Goal: Transaction & Acquisition: Download file/media

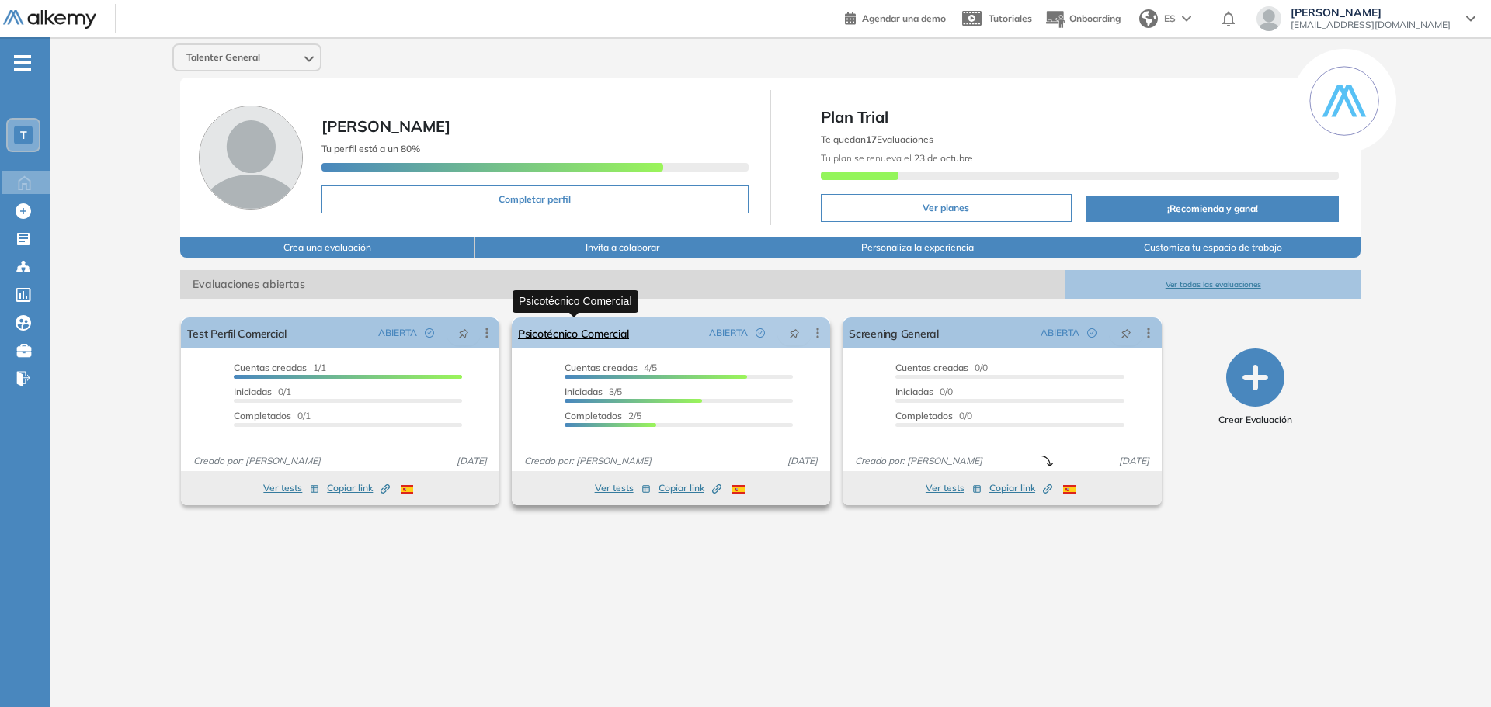
click at [567, 333] on link "Psicotécnico Comercial" at bounding box center [573, 333] width 111 height 31
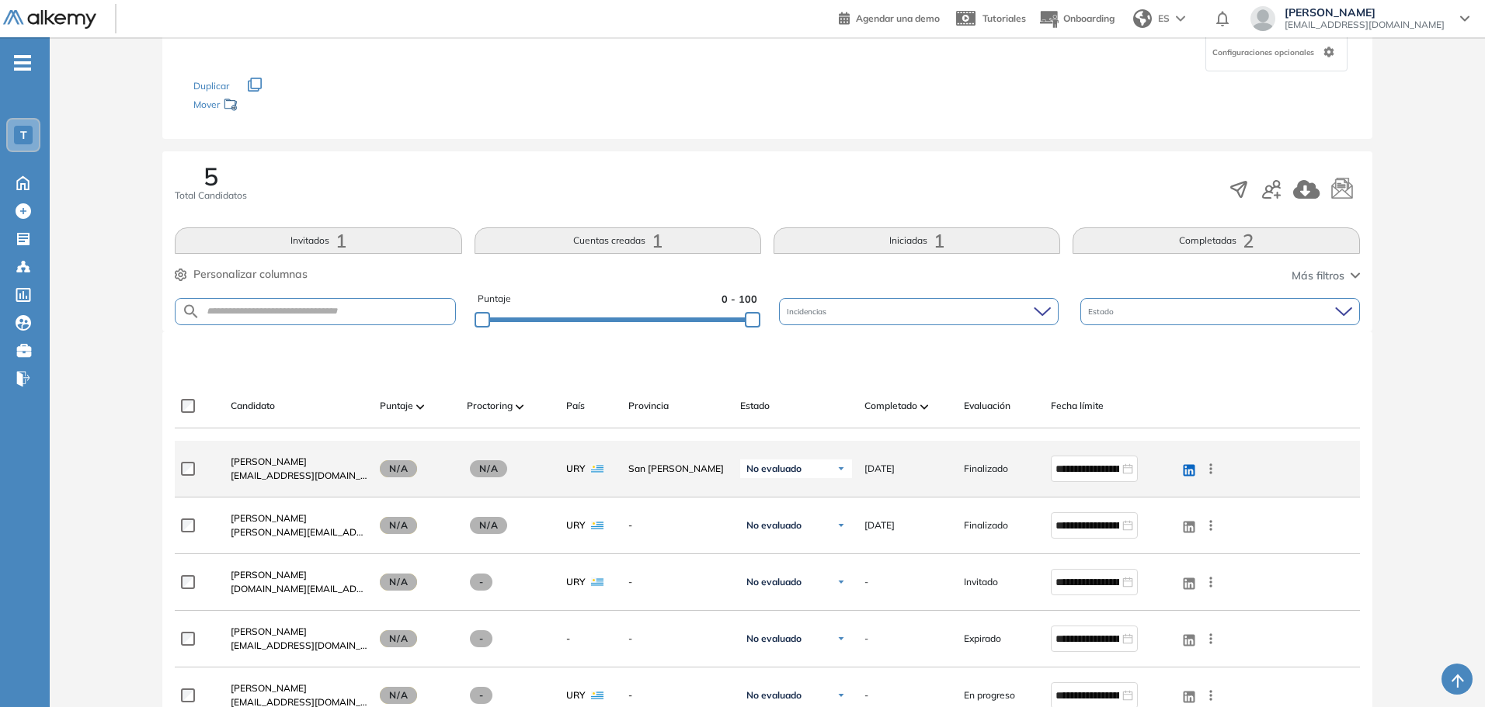
scroll to position [311, 0]
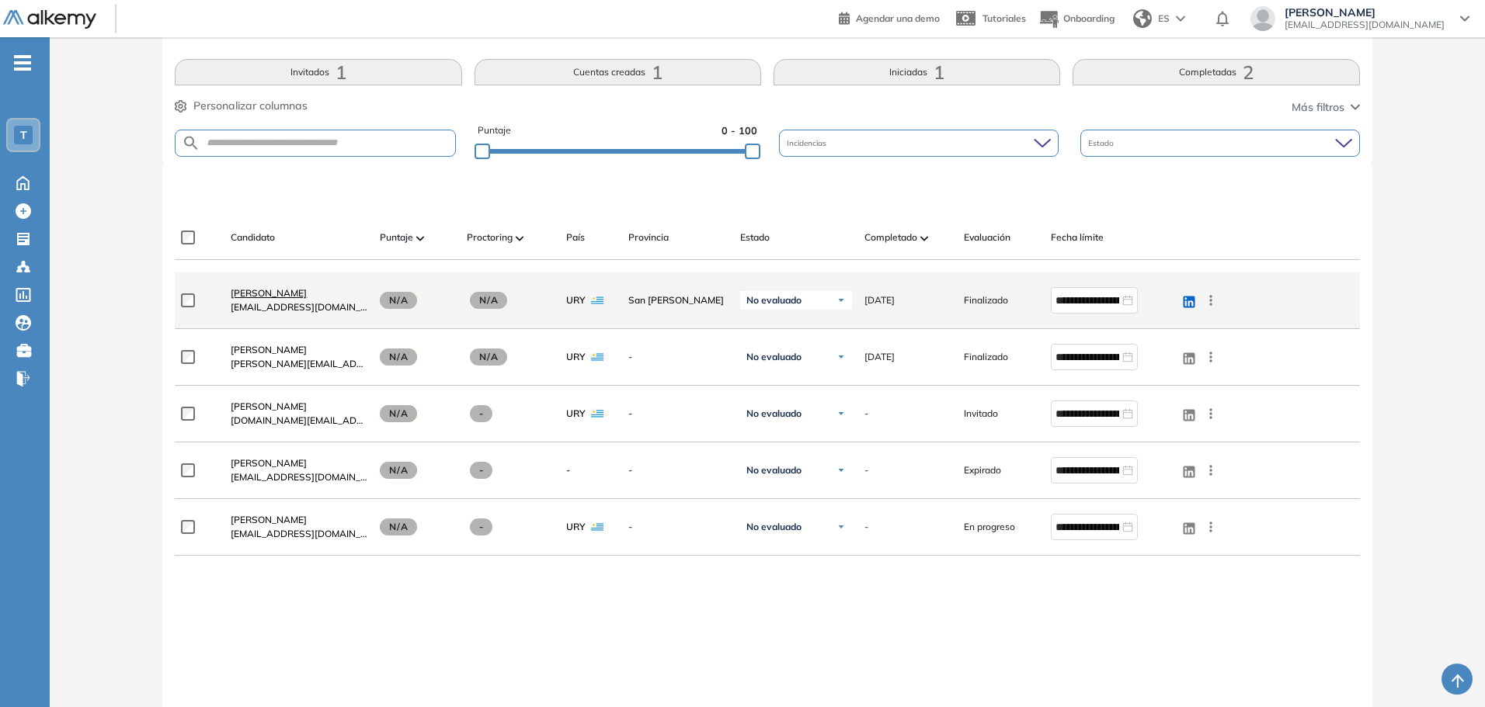
click at [265, 297] on span "[PERSON_NAME]" at bounding box center [269, 293] width 76 height 12
click at [265, 297] on div "¿Permitir descargar certificado y ver resultados? Solo para quienes hayan compl…" at bounding box center [767, 294] width 1435 height 1134
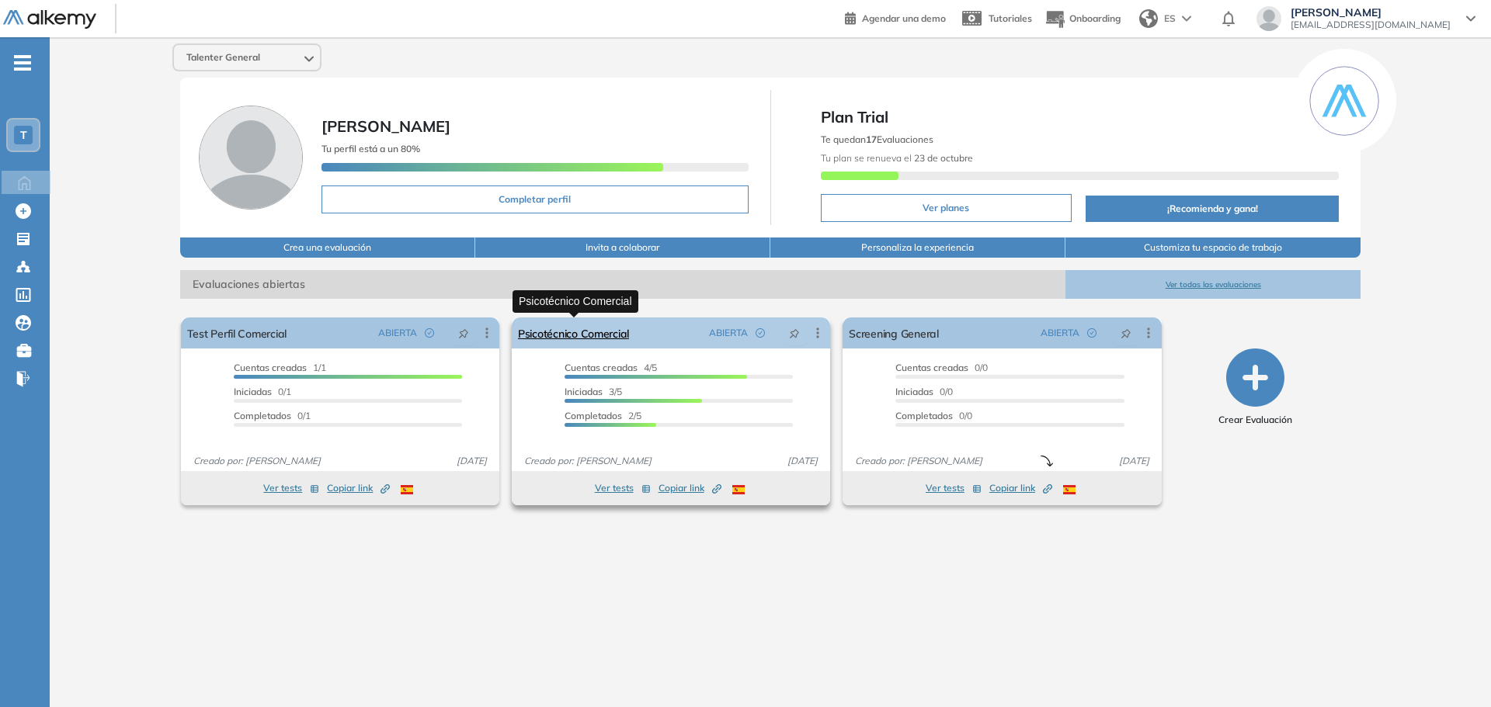
click at [609, 338] on link "Psicotécnico Comercial" at bounding box center [573, 333] width 111 height 31
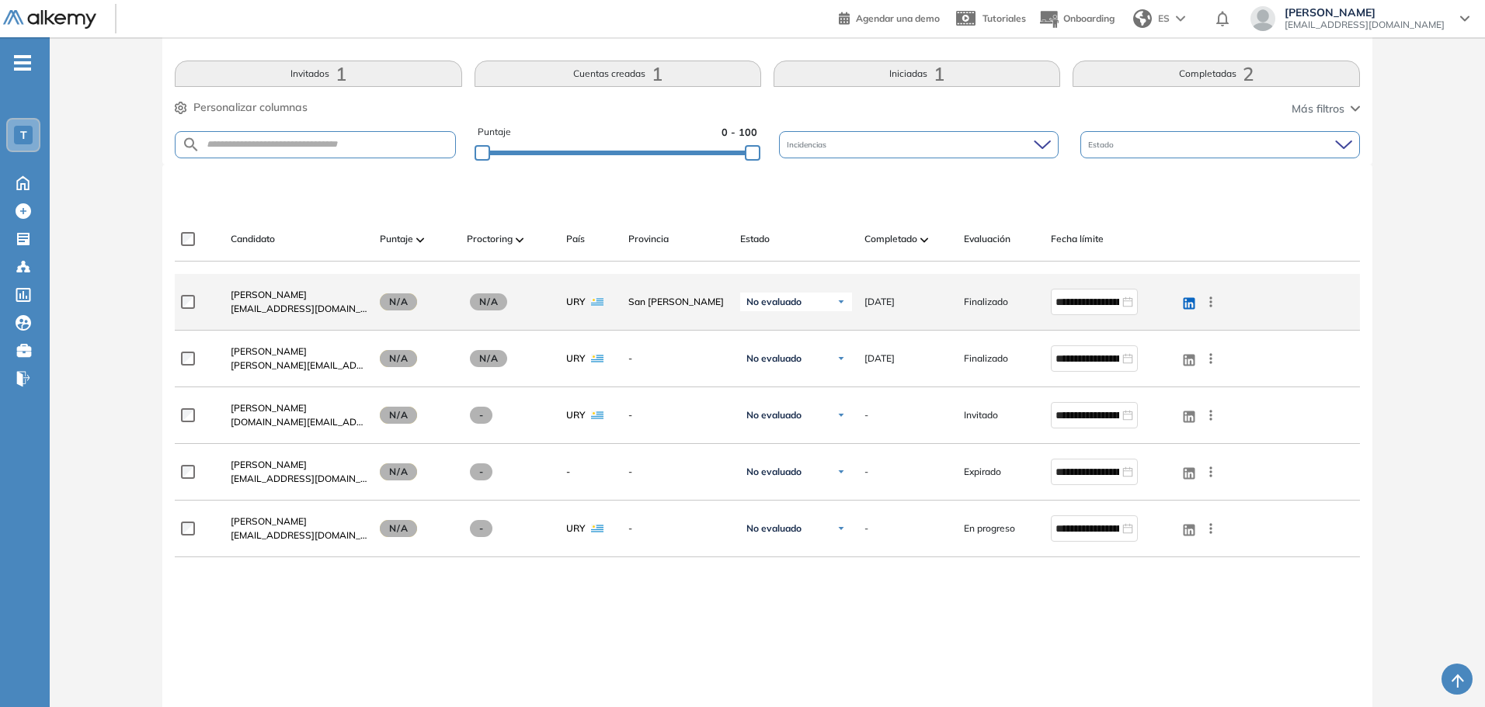
scroll to position [311, 0]
click at [269, 287] on span "[PERSON_NAME]" at bounding box center [269, 293] width 76 height 12
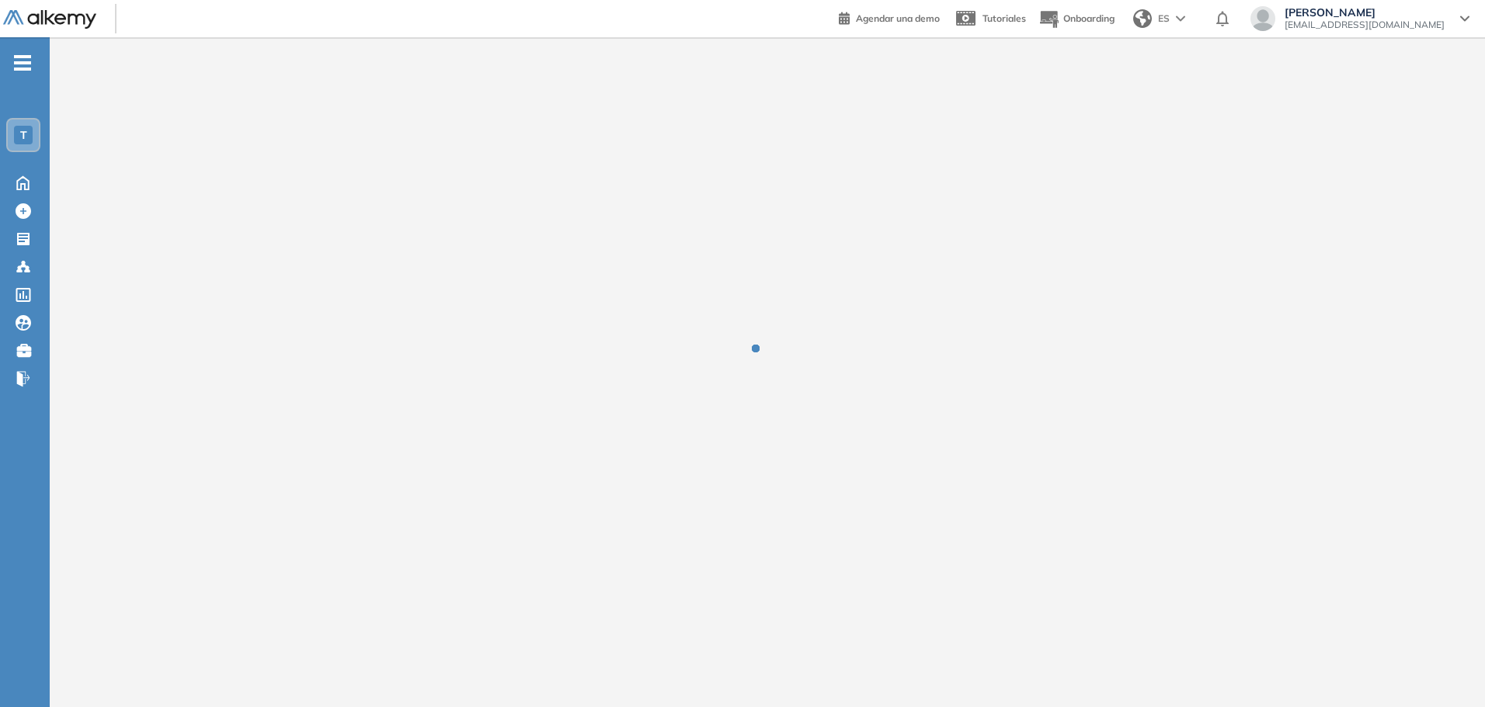
click at [269, 287] on div at bounding box center [767, 359] width 1435 height 645
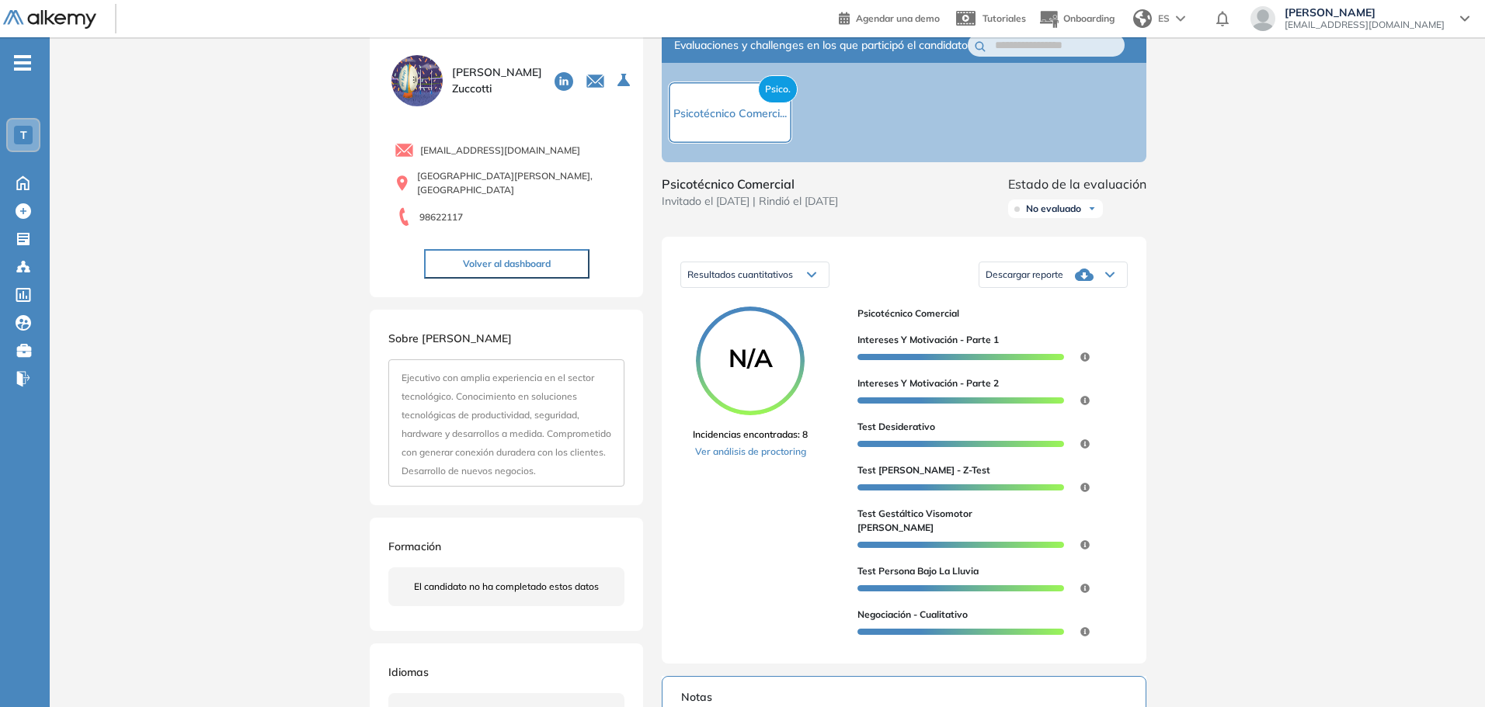
scroll to position [19, 0]
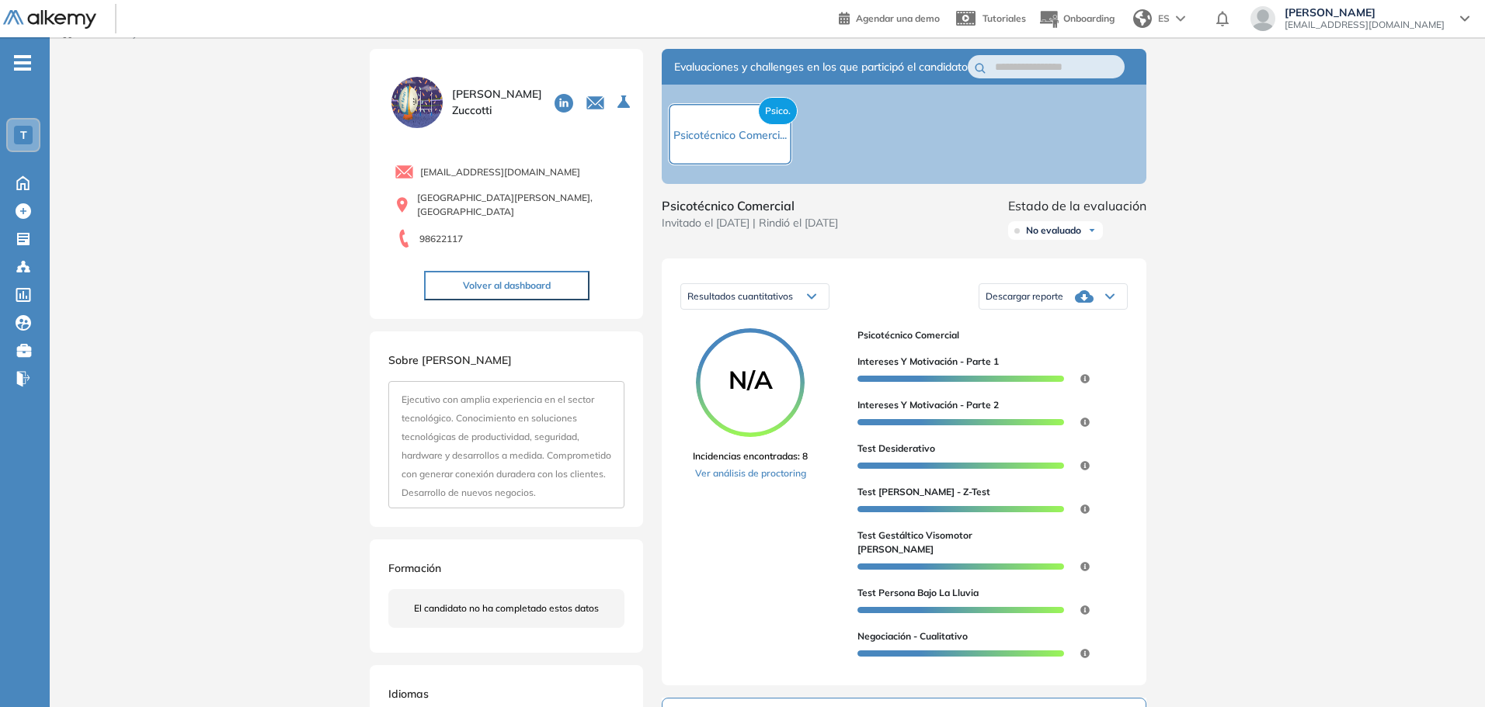
click at [1068, 312] on div "Descargar reporte" at bounding box center [1053, 296] width 148 height 31
click at [1054, 340] on li "Descargar informe completo" at bounding box center [1043, 333] width 115 height 16
